Goal: Transaction & Acquisition: Purchase product/service

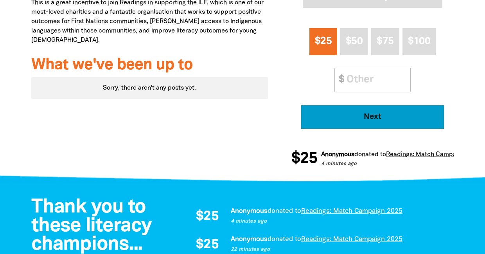
click at [366, 117] on span "Next" at bounding box center [372, 117] width 121 height 8
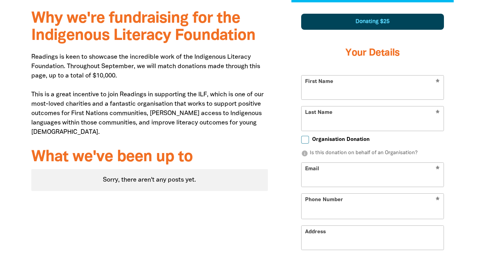
scroll to position [275, 0]
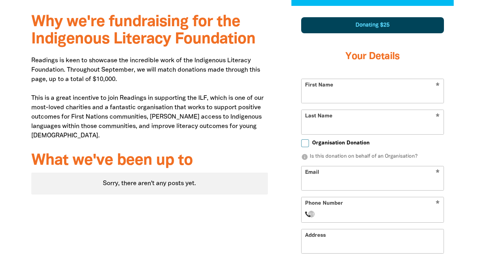
click at [396, 92] on input "First Name" at bounding box center [372, 91] width 142 height 24
type input "Reg"
type input "[PERSON_NAME]"
type input "b"
paste input "[EMAIL_ADDRESS][DOMAIN_NAME]"
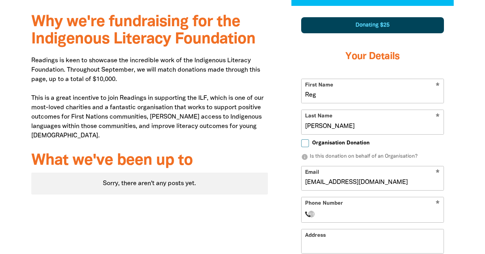
type input "[EMAIL_ADDRESS][DOMAIN_NAME]"
click at [380, 211] on input "Phone Number" at bounding box center [381, 213] width 120 height 9
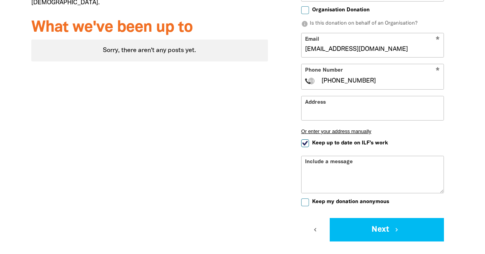
scroll to position [409, 0]
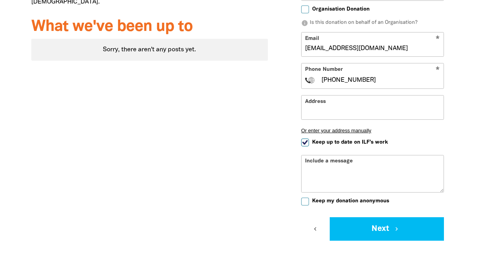
type input "[PHONE_NUMBER]"
click at [362, 110] on input "Address" at bounding box center [372, 107] width 142 height 24
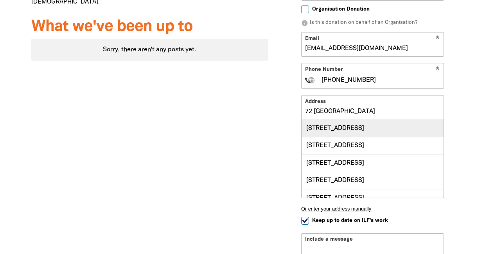
click at [365, 128] on div "[STREET_ADDRESS]" at bounding box center [372, 128] width 142 height 17
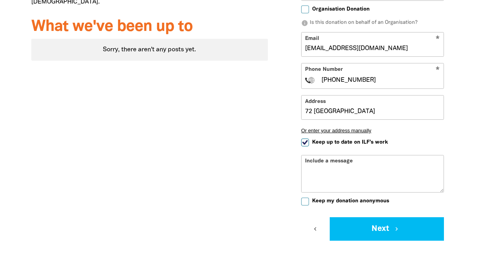
type input "[STREET_ADDRESS]"
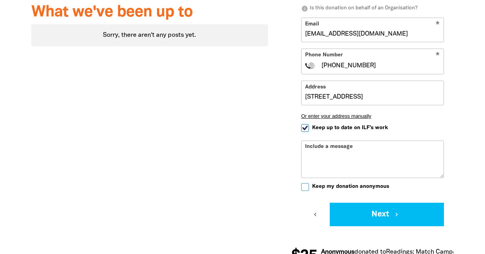
scroll to position [427, 0]
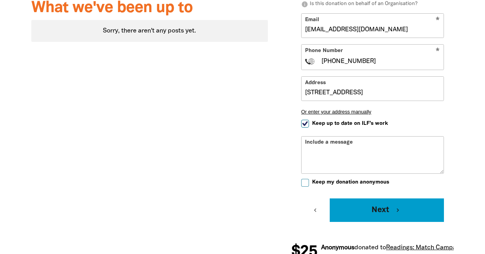
click at [382, 209] on button "Next chevron_right" at bounding box center [387, 209] width 114 height 23
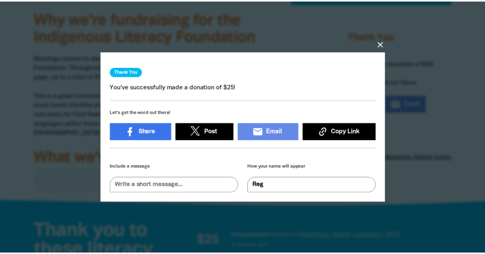
scroll to position [5, 0]
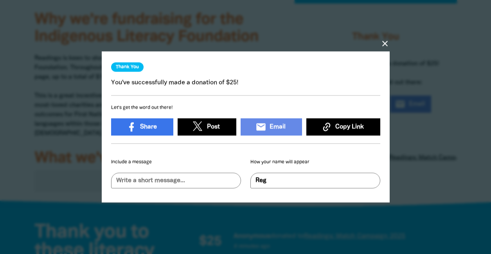
click at [385, 40] on icon "close" at bounding box center [384, 43] width 9 height 9
